Goal: Task Accomplishment & Management: Manage account settings

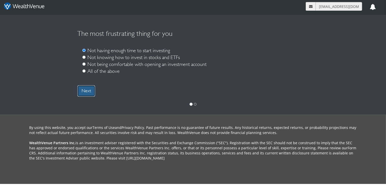
click at [83, 93] on link "Next" at bounding box center [86, 91] width 18 height 12
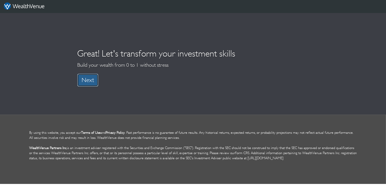
click at [93, 80] on link "Next" at bounding box center [87, 79] width 21 height 13
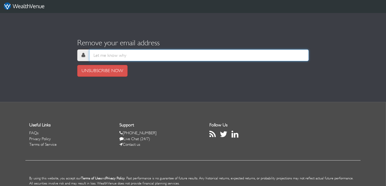
click at [162, 55] on input "text" at bounding box center [199, 55] width 220 height 12
paste input "inbox"
paste input "inactive"
click at [104, 56] on input "inbox inactive" at bounding box center [199, 55] width 220 height 12
drag, startPoint x: 95, startPoint y: 55, endPoint x: 86, endPoint y: 58, distance: 9.0
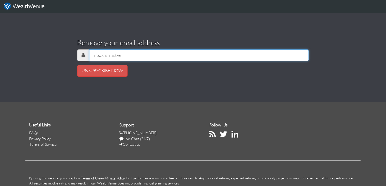
click at [89, 58] on input "inbox is inactive" at bounding box center [199, 55] width 220 height 12
click at [125, 56] on input "Inbox is inactive" at bounding box center [199, 55] width 220 height 12
type input "Inbox is inactive"
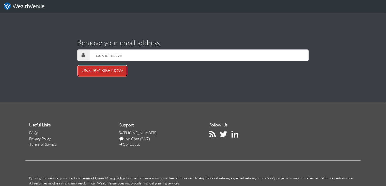
click at [111, 73] on link "UNSUBSCRIBE NOW" at bounding box center [102, 71] width 50 height 12
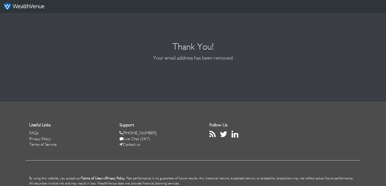
click at [264, 35] on div "Thank You! Your email address has been removed" at bounding box center [193, 63] width 232 height 65
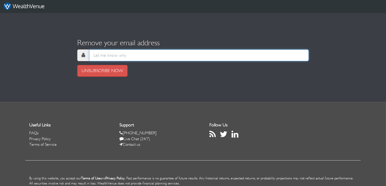
click at [125, 56] on input "text" at bounding box center [199, 55] width 220 height 12
type input "Inbox is inactive"
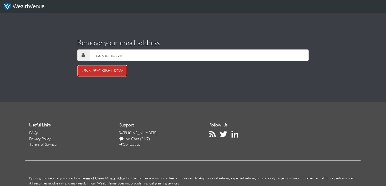
click at [114, 72] on link "UNSUBSCRIBE NOW" at bounding box center [102, 71] width 50 height 12
